Goal: Task Accomplishment & Management: Manage account settings

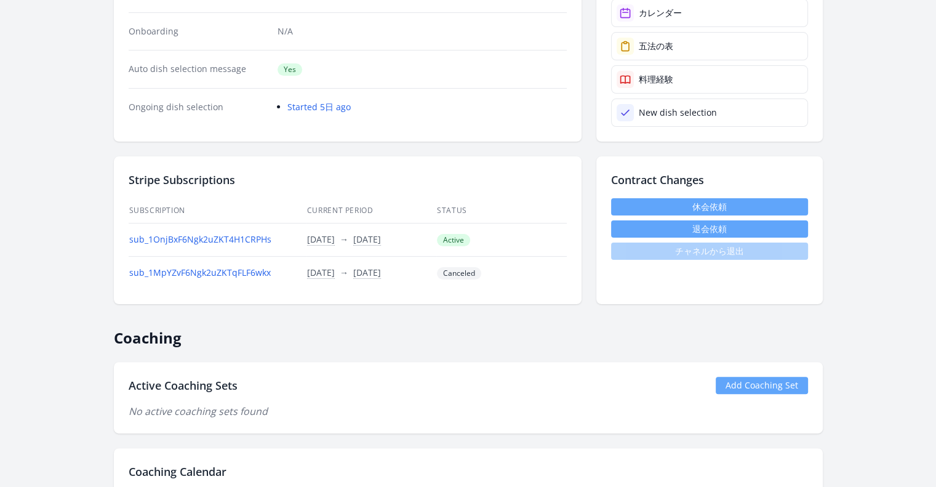
scroll to position [369, 0]
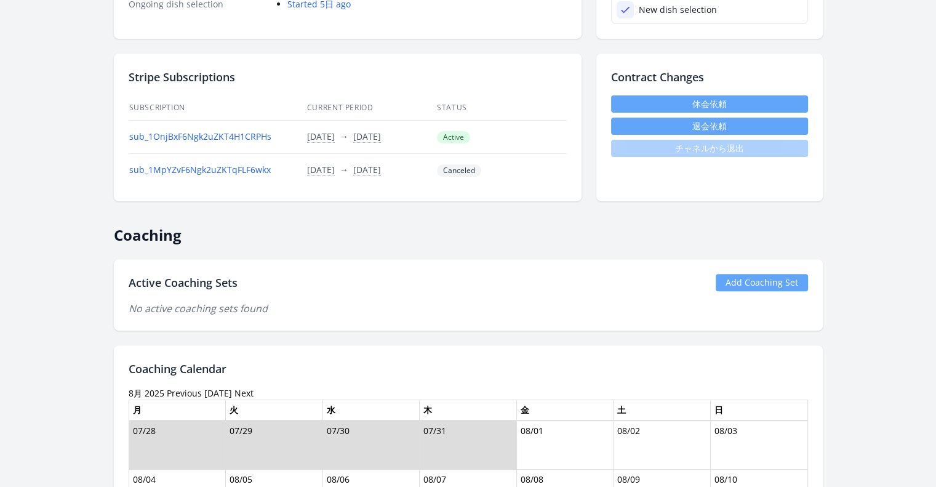
click at [757, 280] on link "Add Coaching Set" at bounding box center [762, 282] width 92 height 17
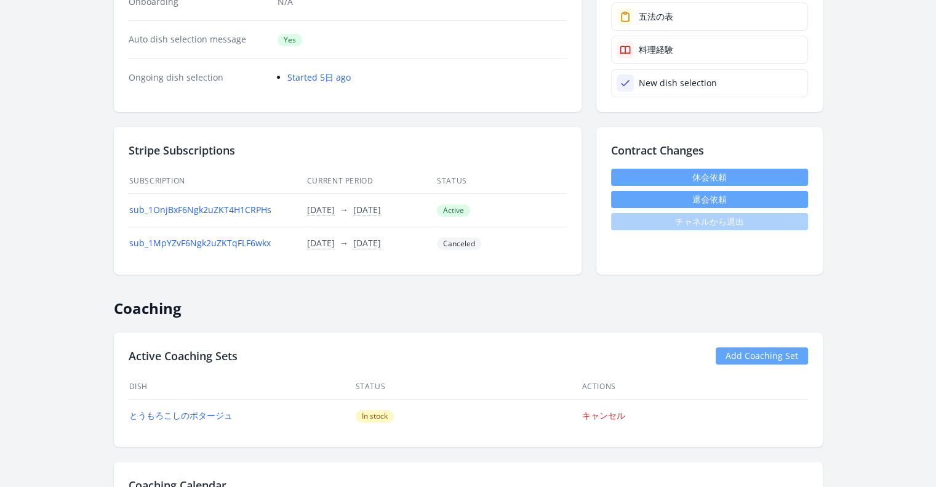
scroll to position [185, 0]
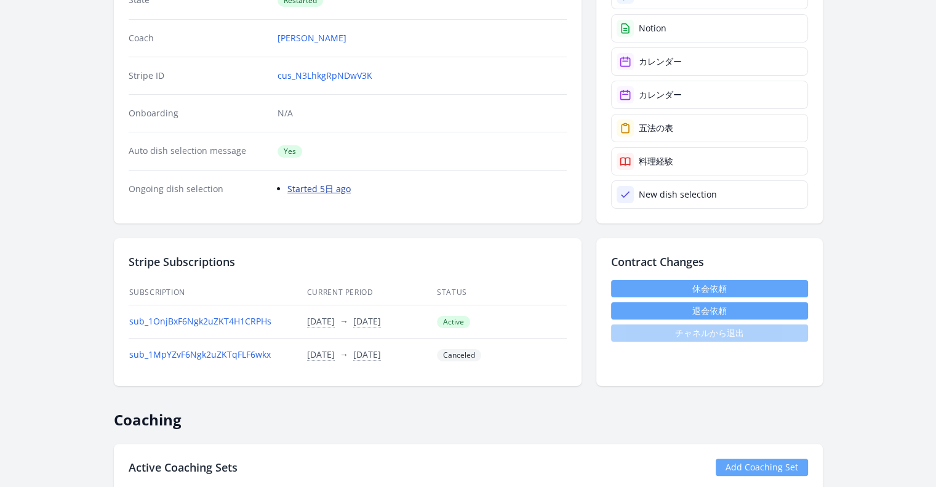
click at [315, 191] on link "Started 5日 ago" at bounding box center [318, 189] width 63 height 12
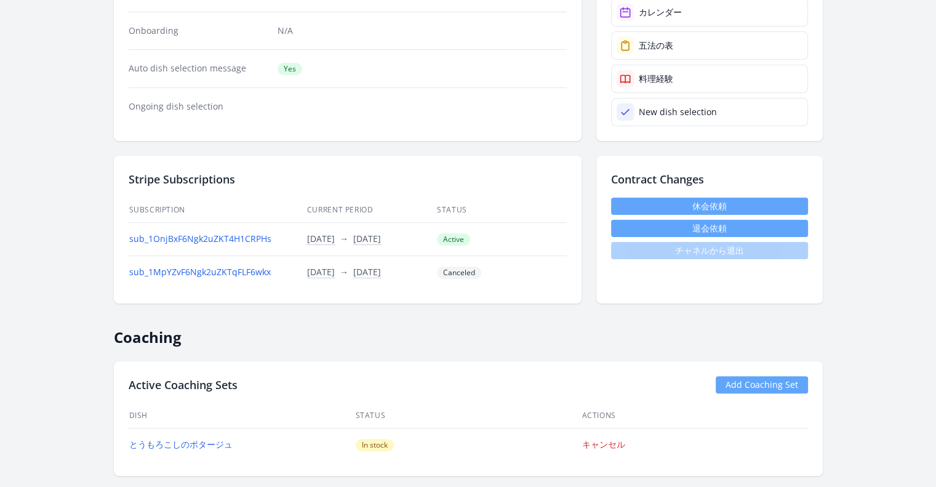
scroll to position [123, 0]
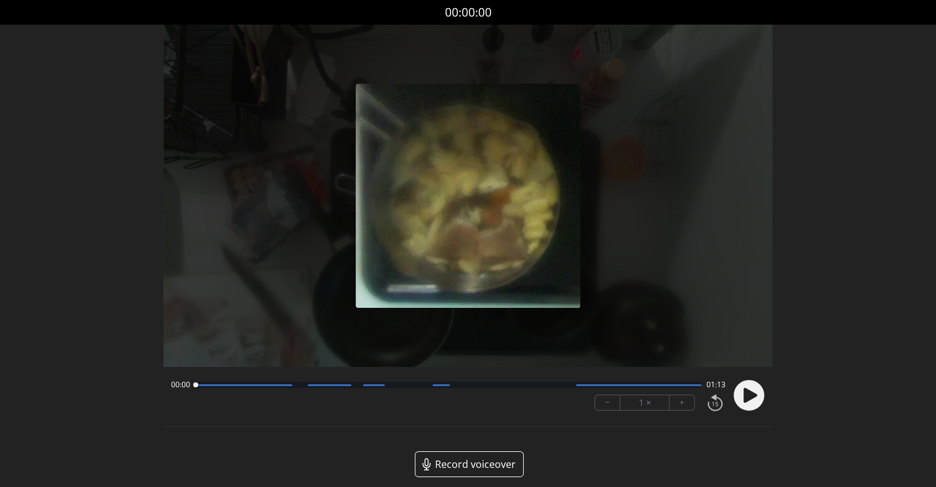
click at [758, 393] on circle at bounding box center [749, 395] width 31 height 31
click at [684, 408] on button "+" at bounding box center [682, 402] width 25 height 15
